Goal: Navigation & Orientation: Find specific page/section

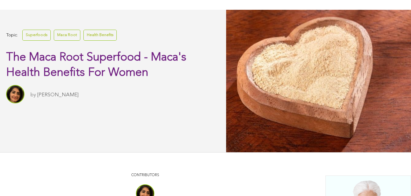
scroll to position [97, 0]
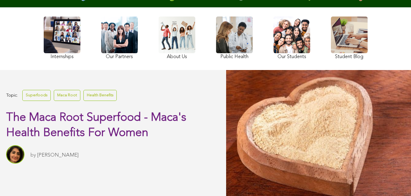
click at [159, 54] on link at bounding box center [177, 39] width 37 height 45
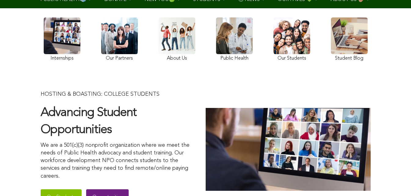
scroll to position [54, 0]
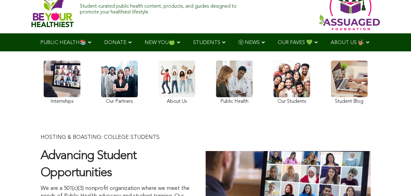
click at [216, 98] on link at bounding box center [234, 84] width 37 height 46
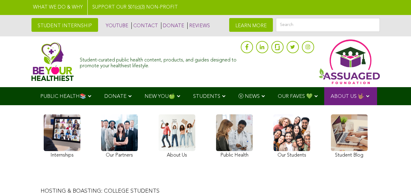
click at [31, 61] on img at bounding box center [52, 61] width 42 height 39
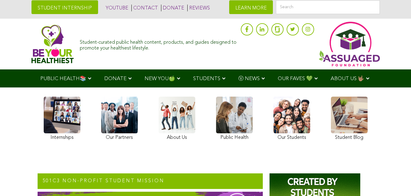
scroll to position [17, 0]
